Goal: Transaction & Acquisition: Purchase product/service

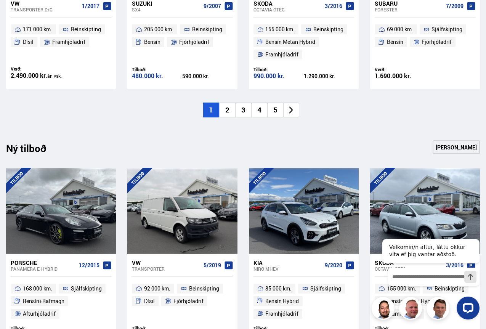
scroll to position [686, 0]
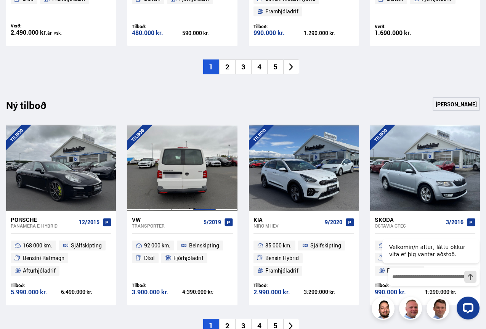
click at [199, 190] on div at bounding box center [204, 168] width 22 height 86
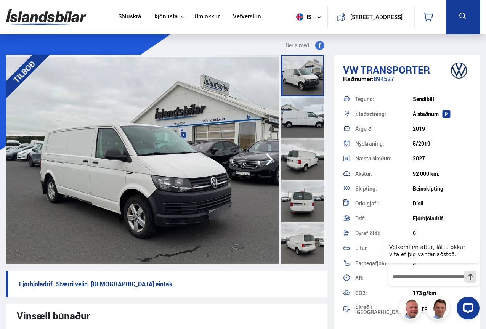
click at [265, 160] on icon "button" at bounding box center [269, 159] width 15 height 18
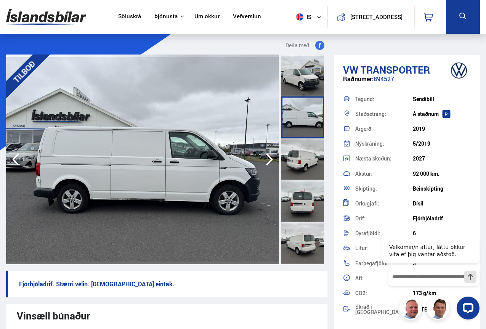
click at [264, 162] on icon "button" at bounding box center [269, 159] width 15 height 18
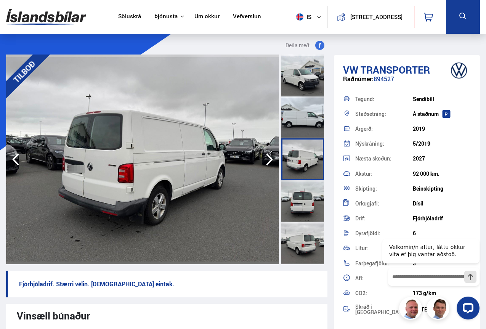
click at [264, 162] on icon "button" at bounding box center [269, 159] width 15 height 18
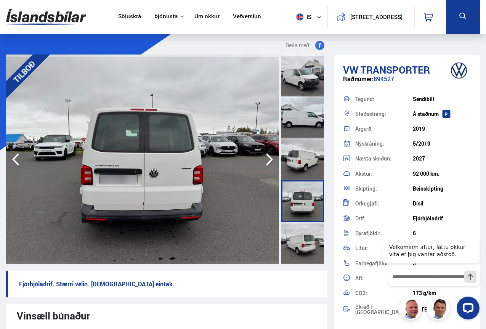
click at [264, 163] on icon "button" at bounding box center [269, 159] width 15 height 18
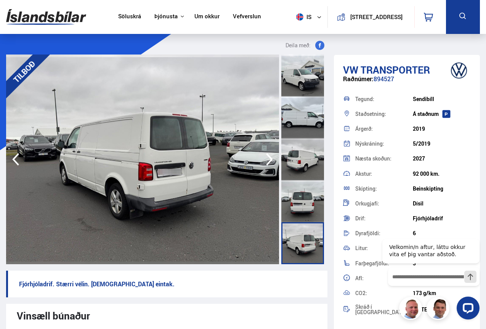
click at [264, 163] on icon "button" at bounding box center [269, 159] width 15 height 18
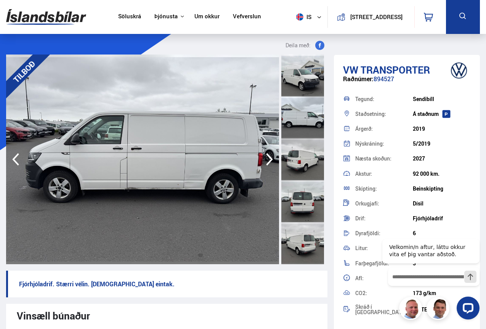
click at [264, 163] on icon "button" at bounding box center [269, 159] width 15 height 18
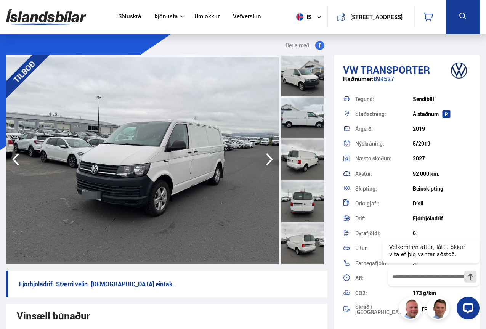
click at [264, 163] on icon "button" at bounding box center [269, 159] width 15 height 18
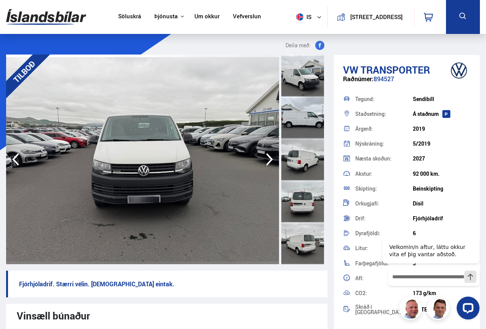
click at [264, 163] on icon "button" at bounding box center [269, 159] width 15 height 18
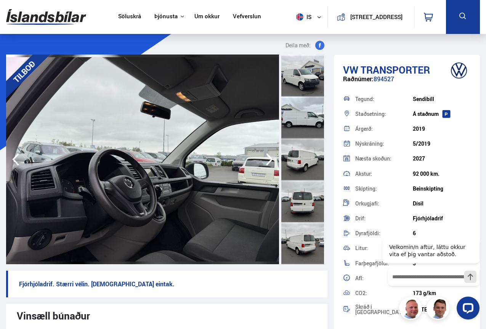
click at [264, 163] on icon "button" at bounding box center [269, 159] width 15 height 18
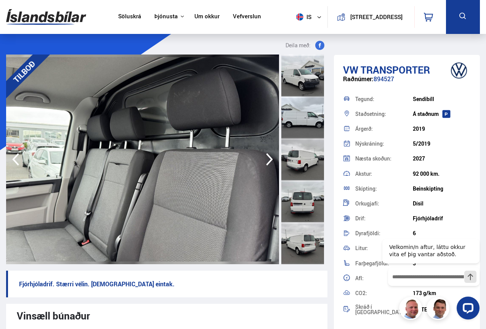
click at [264, 163] on icon "button" at bounding box center [269, 159] width 15 height 18
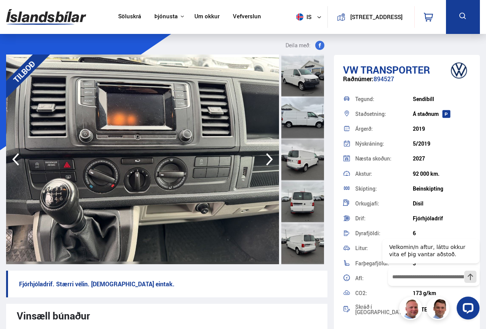
click at [264, 163] on icon "button" at bounding box center [269, 159] width 15 height 18
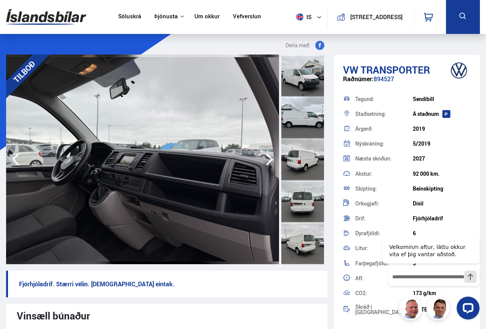
click at [264, 163] on icon "button" at bounding box center [269, 159] width 15 height 18
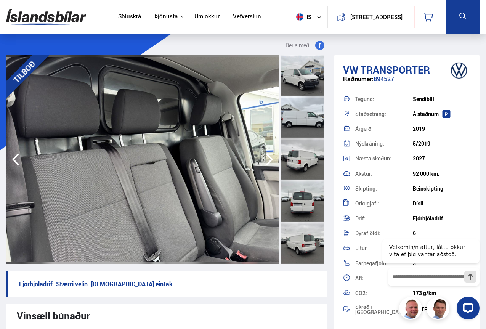
click at [264, 163] on icon "button" at bounding box center [269, 159] width 15 height 18
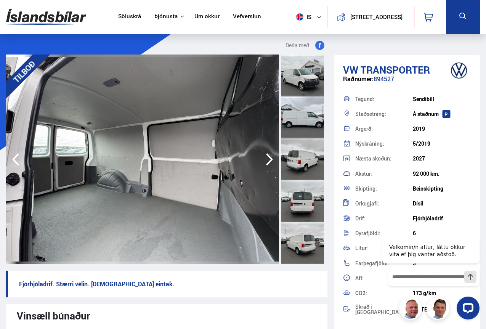
click at [264, 163] on icon "button" at bounding box center [269, 159] width 15 height 18
